Goal: Information Seeking & Learning: Check status

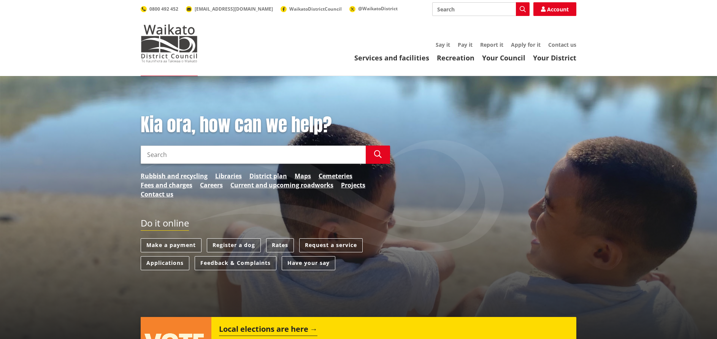
click at [451, 9] on input "Search" at bounding box center [480, 9] width 97 height 14
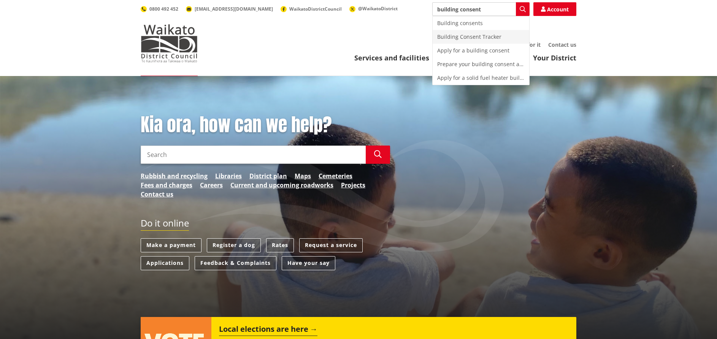
type input "building consent"
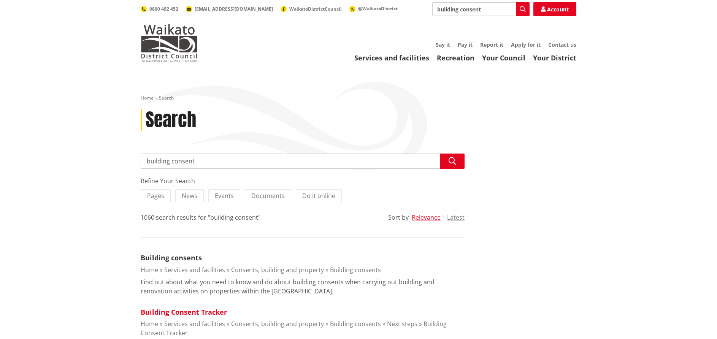
click at [180, 313] on link "Building Consent Tracker" at bounding box center [184, 311] width 86 height 9
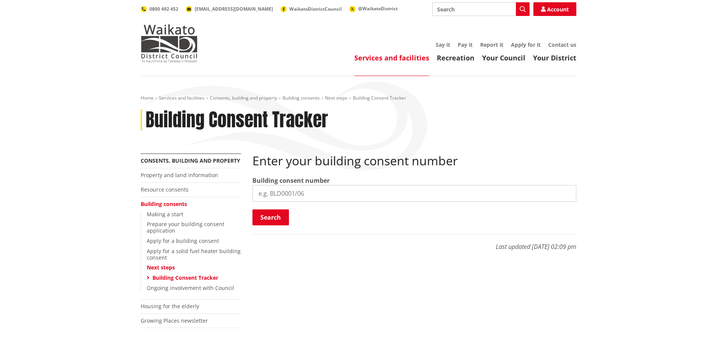
paste input "BAMD0035/26"
type input "BAMD0035/26"
click at [271, 213] on button "Search" at bounding box center [270, 217] width 36 height 16
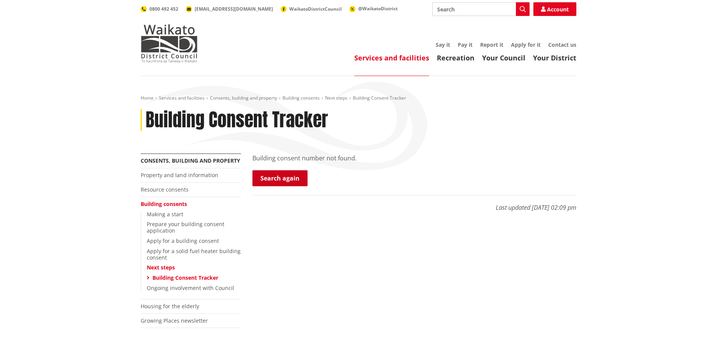
click at [282, 176] on link "Search again" at bounding box center [279, 178] width 55 height 16
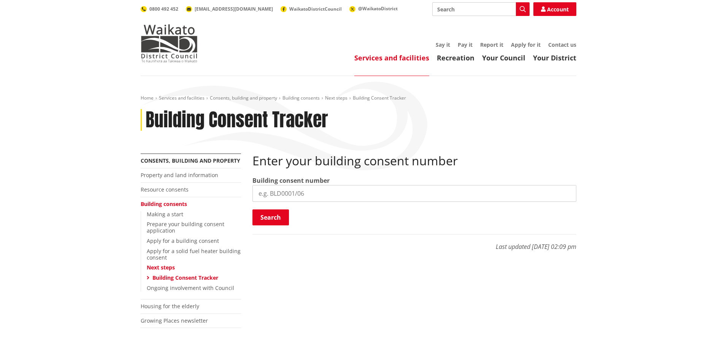
drag, startPoint x: 315, startPoint y: 193, endPoint x: 247, endPoint y: 196, distance: 67.3
click at [247, 196] on div "Enter your building consent number Building consent number Search Searching... …" at bounding box center [414, 205] width 335 height 105
type input "BAMD0035/26"
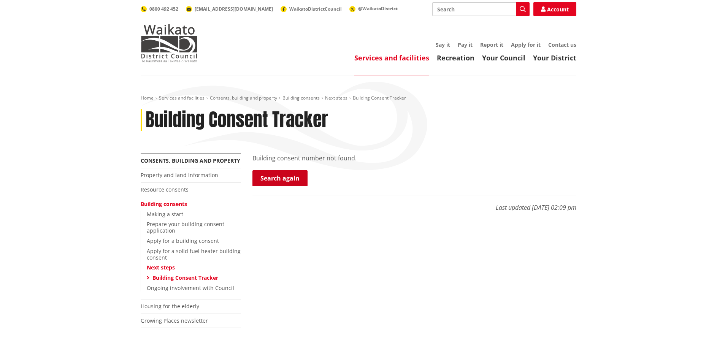
click at [276, 180] on link "Search again" at bounding box center [279, 178] width 55 height 16
